Goal: Task Accomplishment & Management: Manage account settings

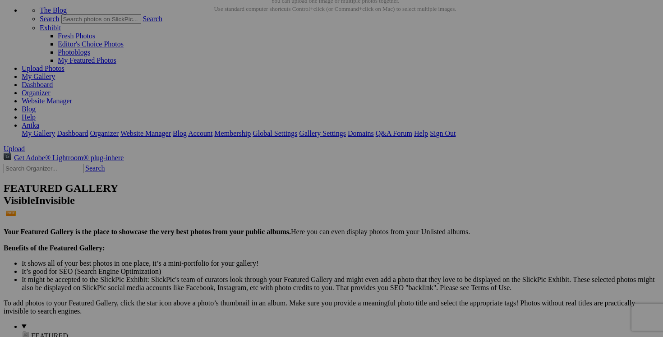
scroll to position [51, 0]
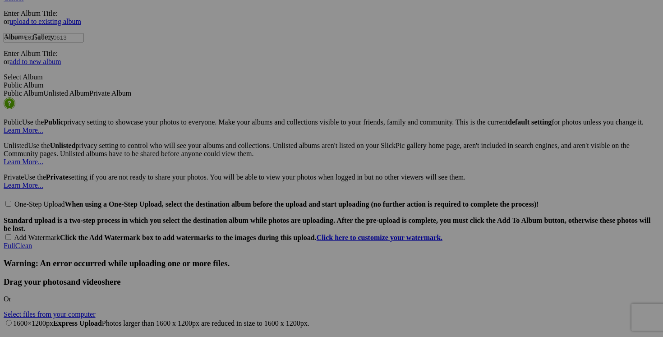
scroll to position [2039, 0]
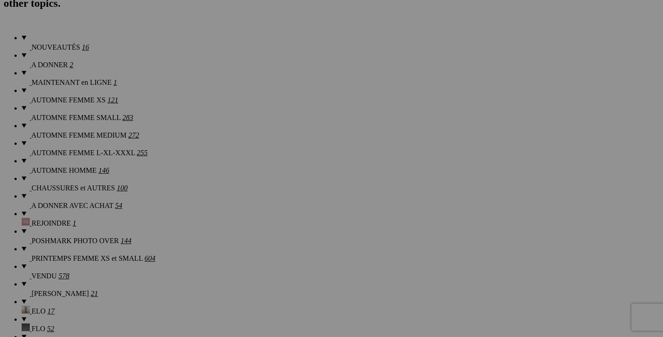
scroll to position [708, 0]
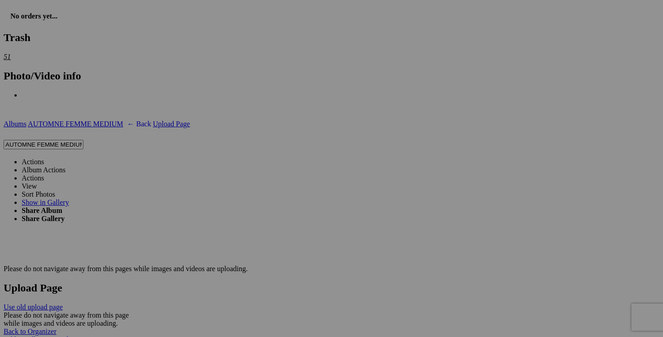
scroll to position [1664, 0]
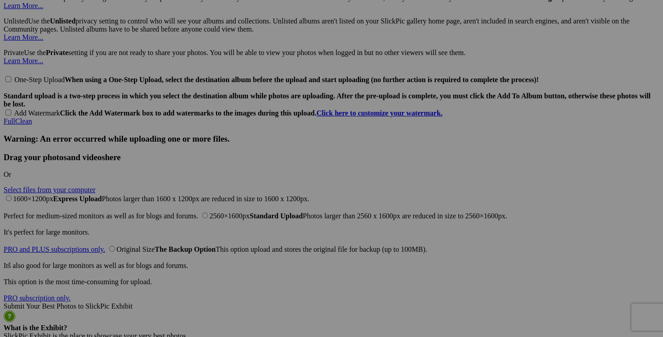
scroll to position [2148, 0]
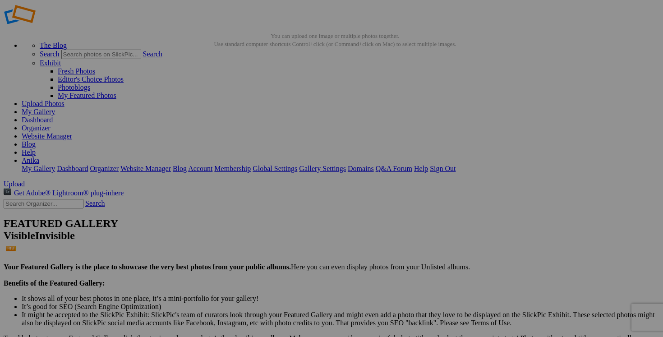
scroll to position [0, 0]
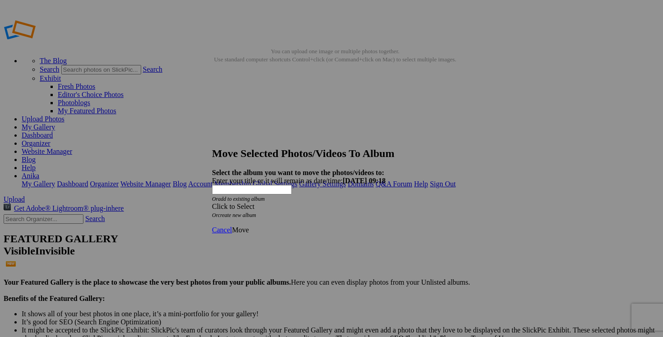
click at [212, 202] on span at bounding box center [212, 206] width 0 height 8
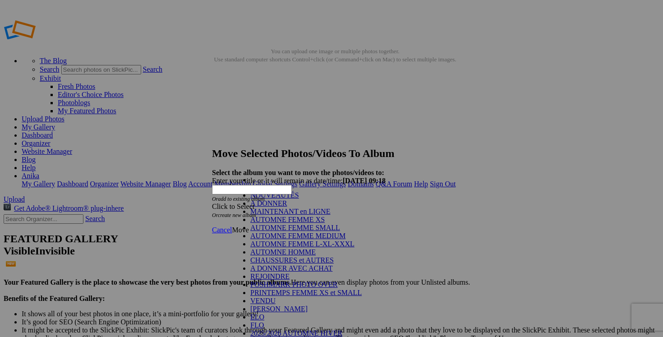
scroll to position [89, 0]
click at [276, 297] on link "VENDU" at bounding box center [262, 301] width 25 height 8
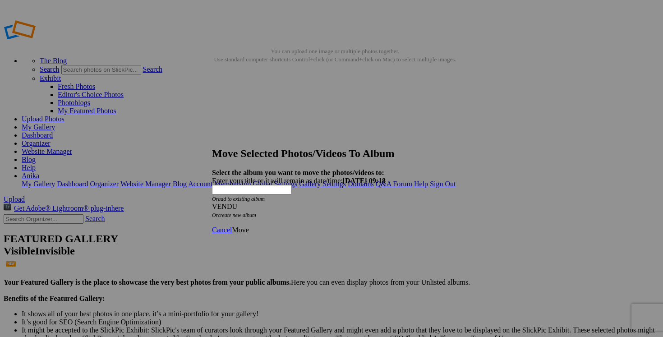
click at [248, 226] on span "Move" at bounding box center [240, 230] width 17 height 8
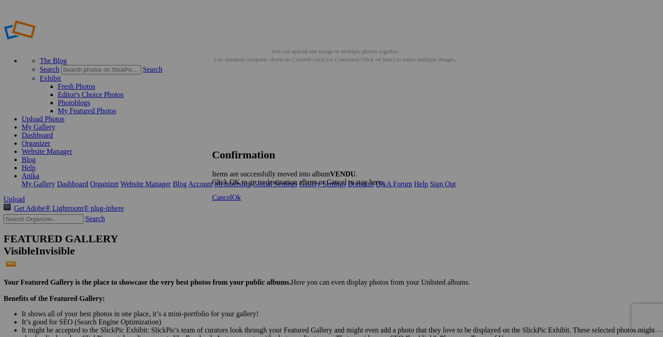
click at [232, 201] on link "Cancel" at bounding box center [222, 197] width 20 height 8
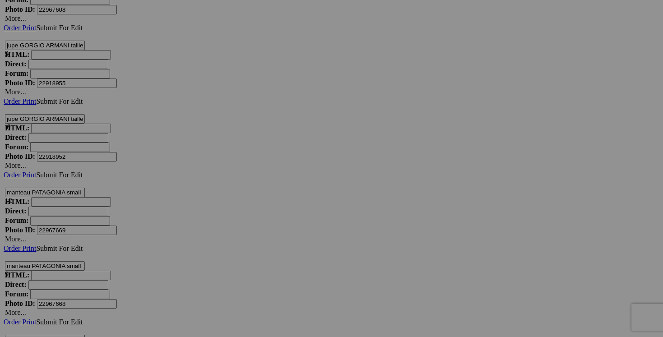
scroll to position [4061, 0]
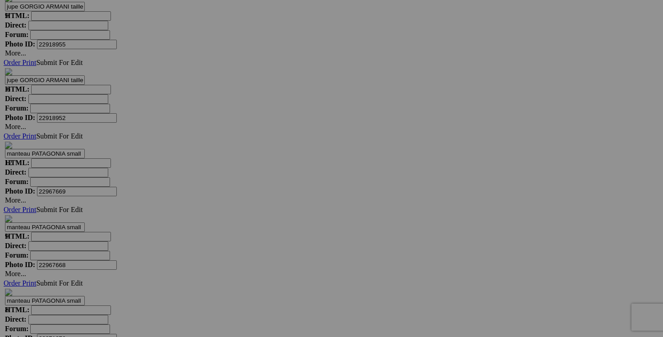
scroll to position [4114, 0]
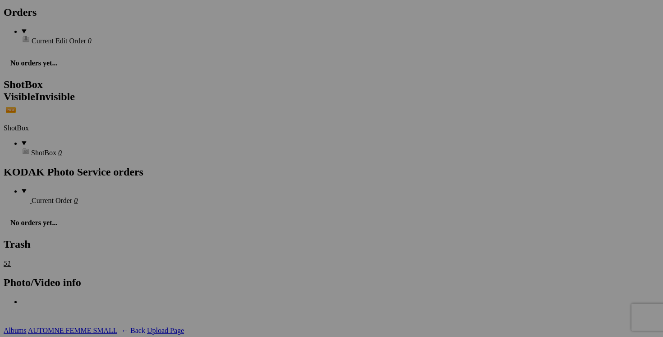
scroll to position [1443, 0]
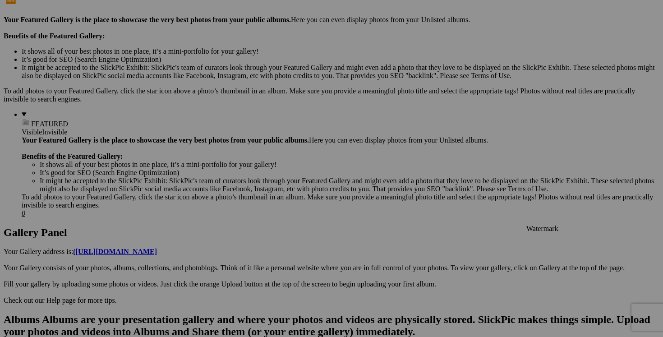
scroll to position [0, 0]
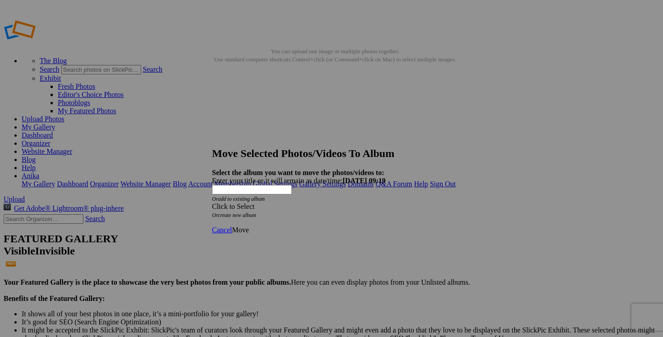
click at [212, 202] on span at bounding box center [212, 206] width 0 height 8
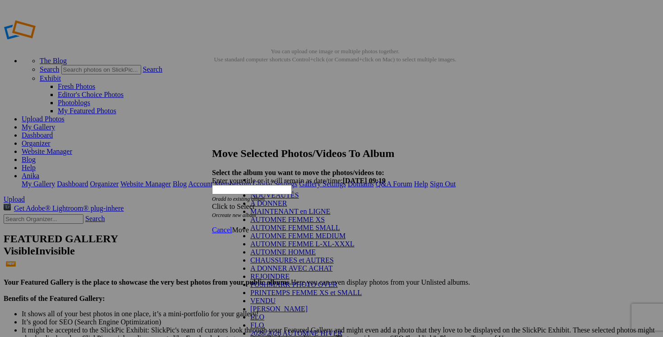
scroll to position [95, 0]
click at [276, 297] on link "VENDU" at bounding box center [262, 301] width 25 height 8
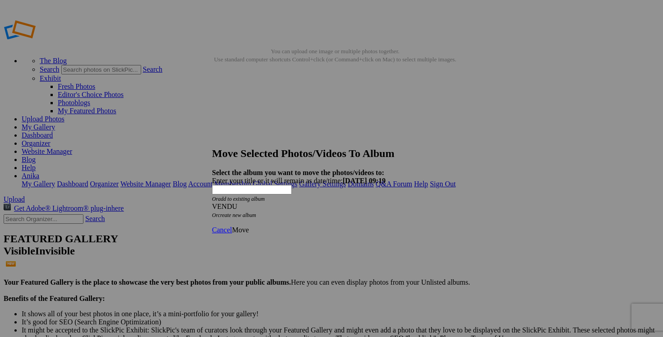
click at [248, 226] on span "Move" at bounding box center [240, 230] width 17 height 8
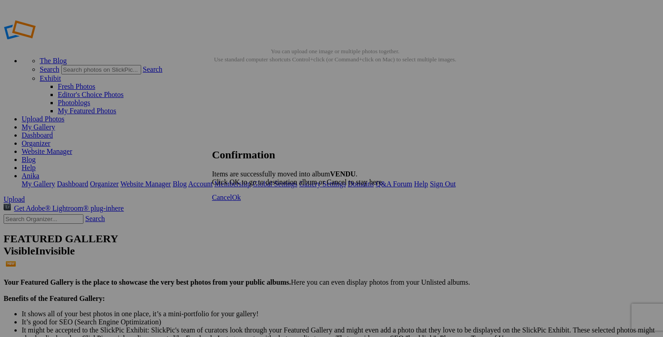
click at [232, 201] on span "Cancel" at bounding box center [222, 197] width 20 height 8
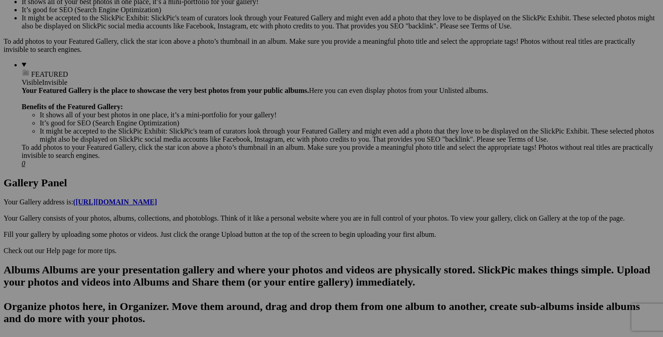
scroll to position [346, 0]
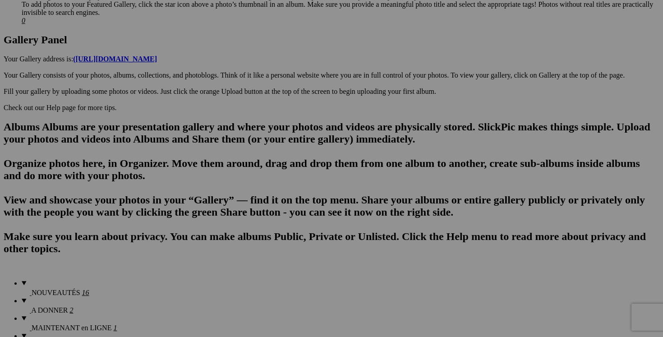
scroll to position [463, 0]
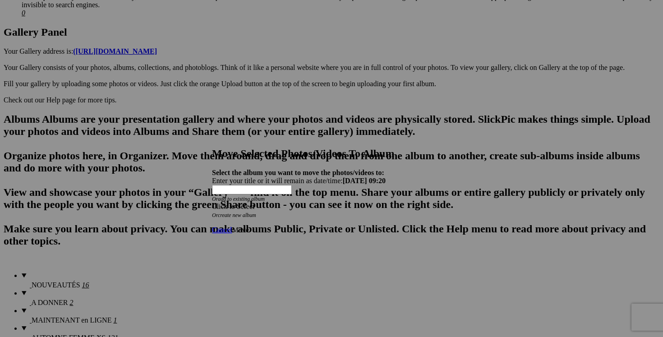
click at [212, 202] on span at bounding box center [212, 206] width 0 height 8
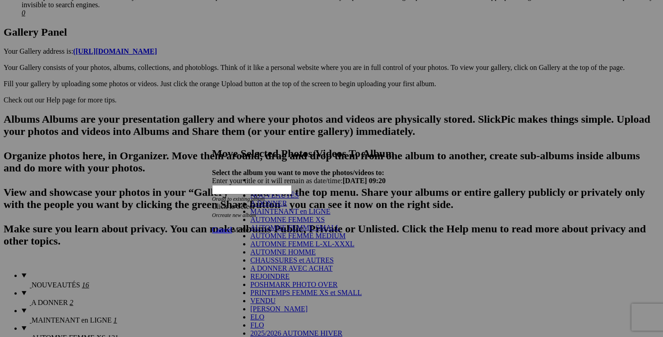
scroll to position [110, 0]
click at [276, 297] on link "VENDU" at bounding box center [262, 301] width 25 height 8
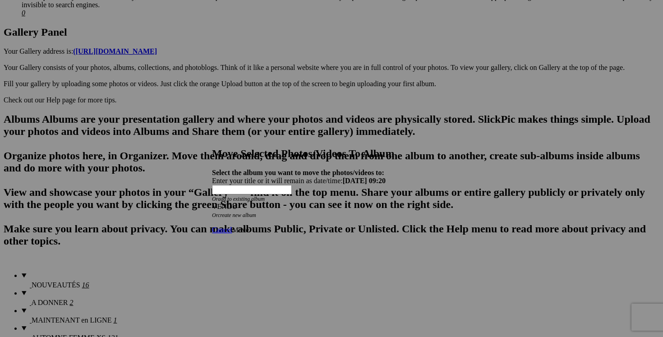
click at [248, 226] on span "Move" at bounding box center [240, 230] width 17 height 8
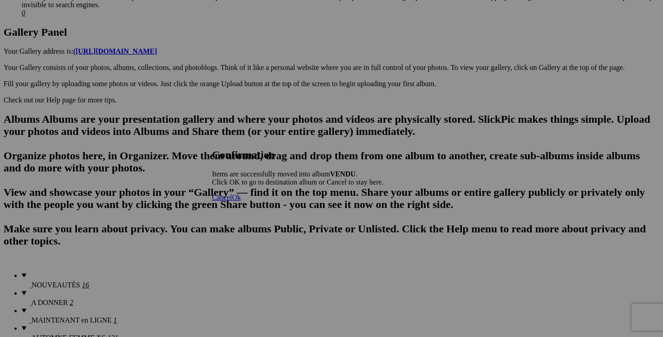
click at [232, 201] on link "Cancel" at bounding box center [222, 197] width 20 height 8
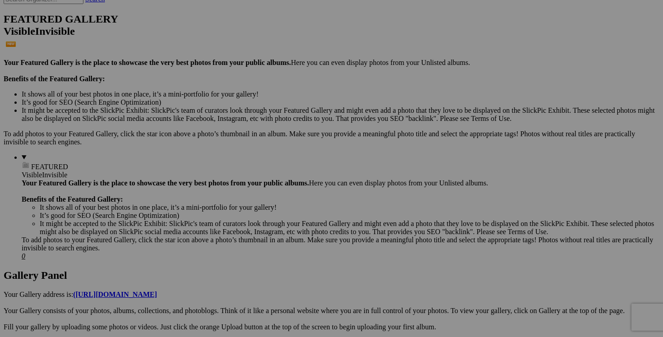
scroll to position [0, 0]
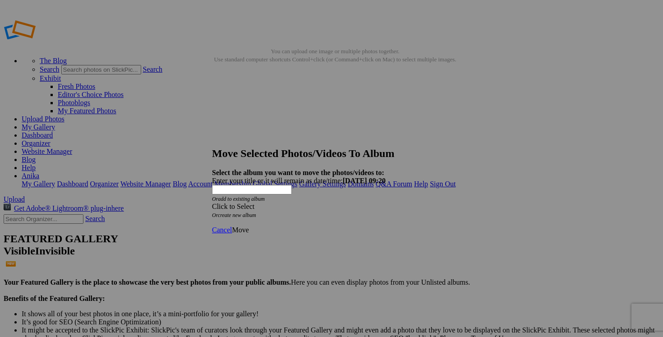
click at [212, 202] on span at bounding box center [212, 206] width 0 height 8
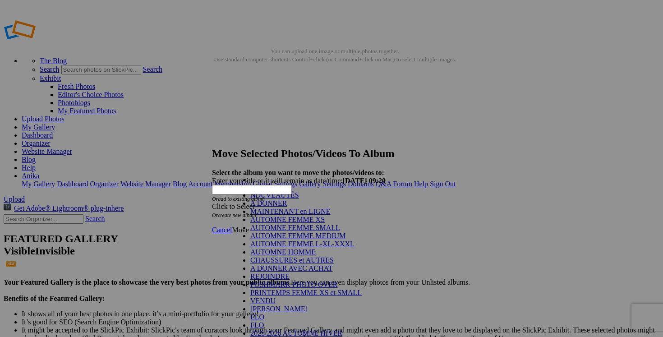
scroll to position [136, 0]
click at [262, 297] on link "VENDU" at bounding box center [262, 301] width 25 height 8
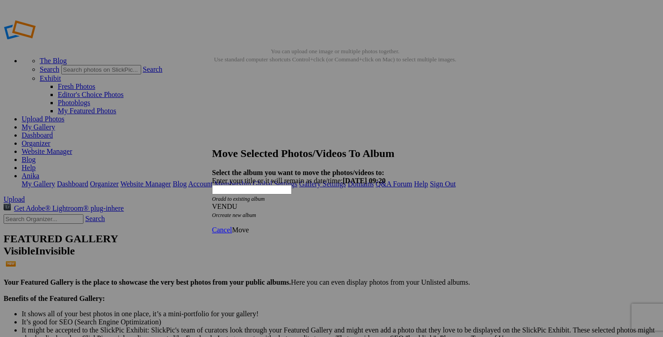
click at [248, 226] on span "Move" at bounding box center [240, 230] width 17 height 8
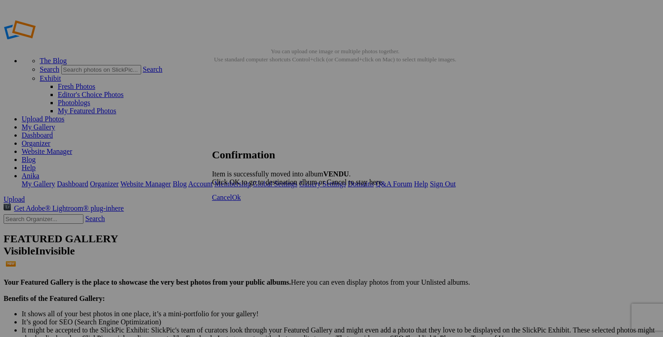
click at [232, 201] on span "Cancel" at bounding box center [222, 197] width 20 height 8
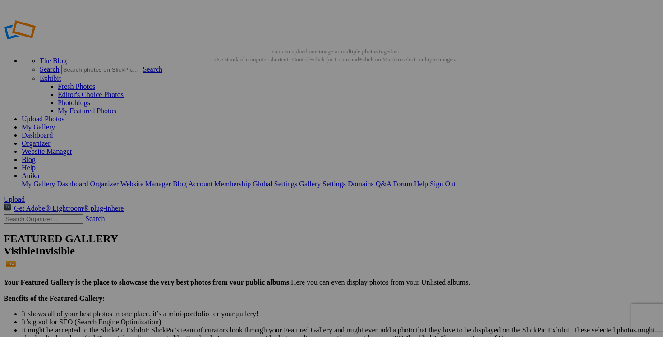
click at [53, 131] on link "Dashboard" at bounding box center [37, 135] width 31 height 8
